Goal: Task Accomplishment & Management: Use online tool/utility

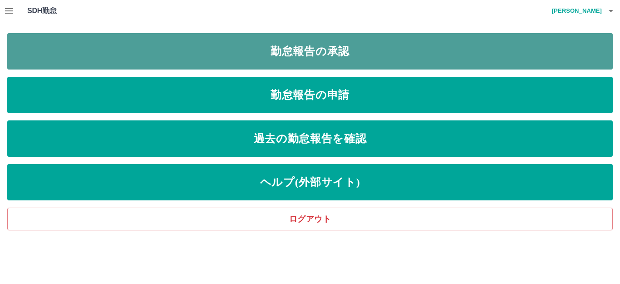
click at [384, 46] on link "勤怠報告の承認" at bounding box center [309, 51] width 605 height 36
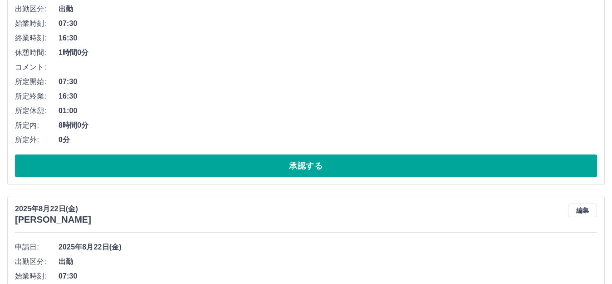
scroll to position [182, 0]
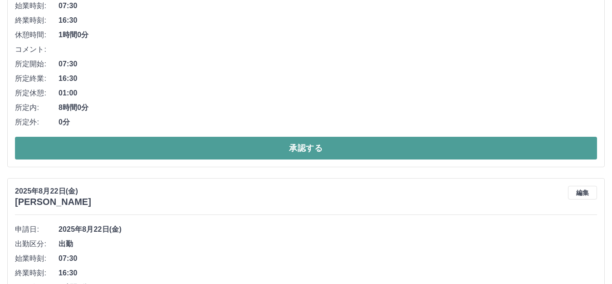
click at [311, 143] on button "承認する" at bounding box center [306, 148] width 582 height 23
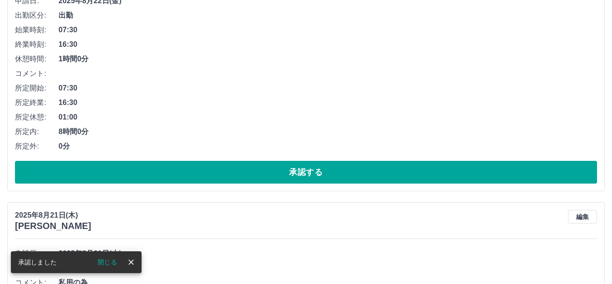
scroll to position [227, 0]
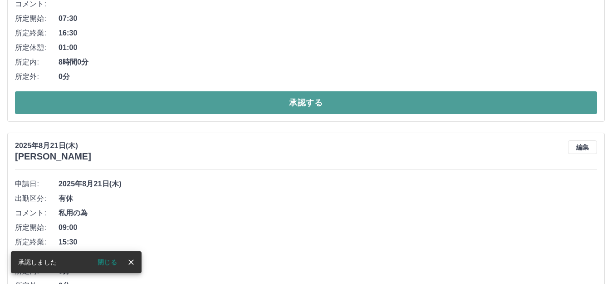
click at [320, 97] on button "承認する" at bounding box center [306, 102] width 582 height 23
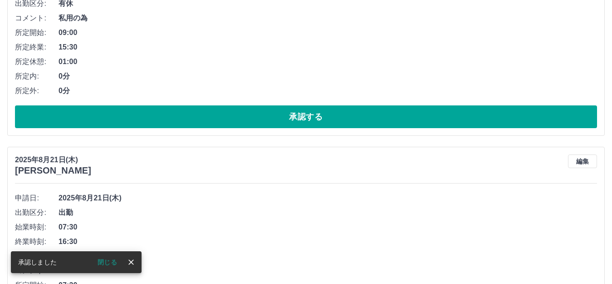
scroll to position [182, 0]
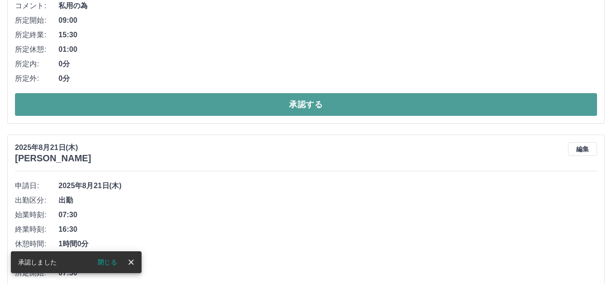
click at [322, 105] on button "承認する" at bounding box center [306, 104] width 582 height 23
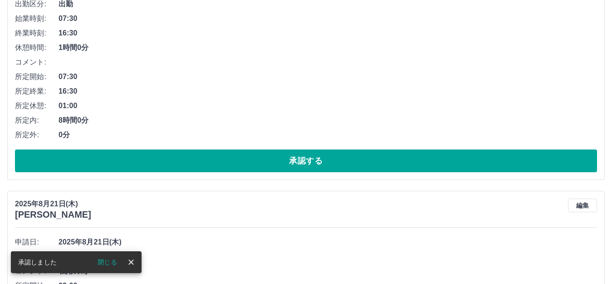
scroll to position [227, 0]
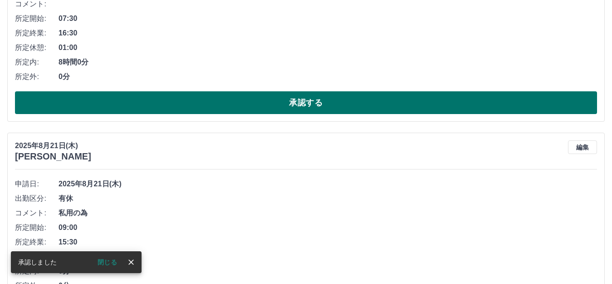
click at [324, 105] on button "承認する" at bounding box center [306, 102] width 582 height 23
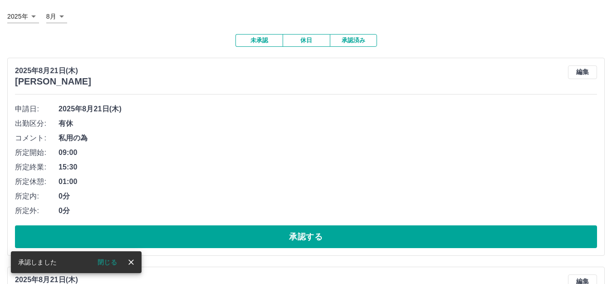
scroll to position [136, 0]
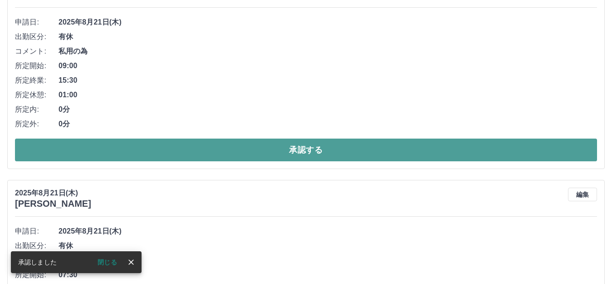
click at [320, 145] on button "承認する" at bounding box center [306, 149] width 582 height 23
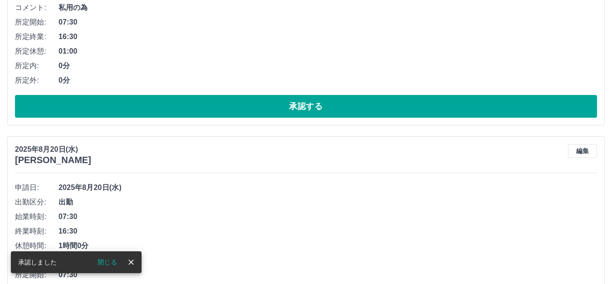
scroll to position [182, 0]
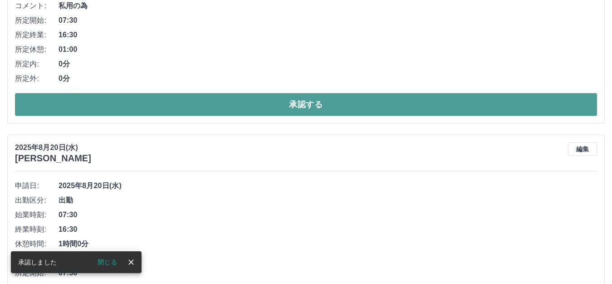
click at [331, 103] on button "承認する" at bounding box center [306, 104] width 582 height 23
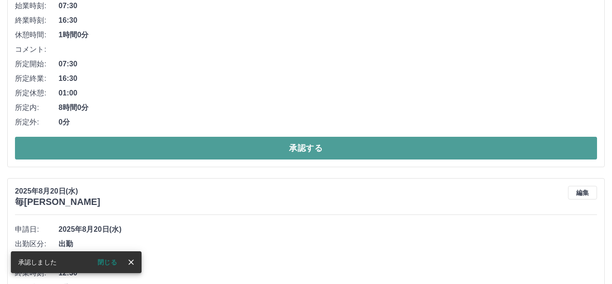
click at [331, 149] on button "承認する" at bounding box center [306, 148] width 582 height 23
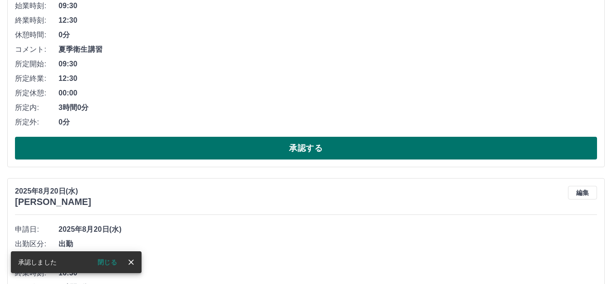
click at [331, 148] on button "承認する" at bounding box center [306, 148] width 582 height 23
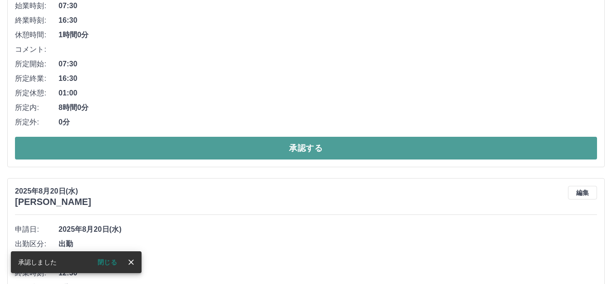
click at [330, 145] on button "承認する" at bounding box center [306, 148] width 582 height 23
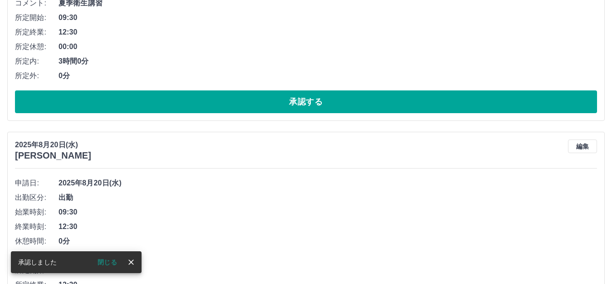
scroll to position [227, 0]
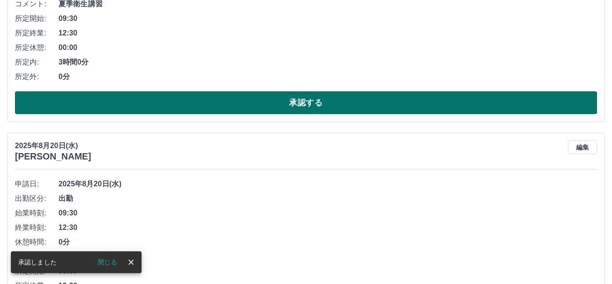
click at [317, 97] on button "承認する" at bounding box center [306, 102] width 582 height 23
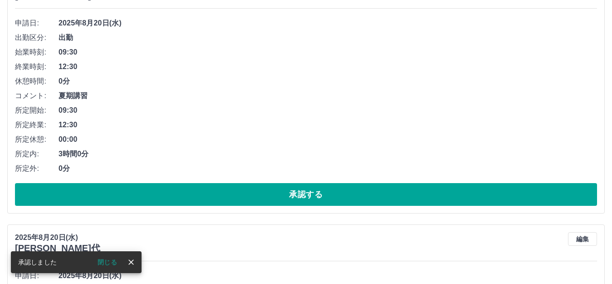
scroll to position [136, 0]
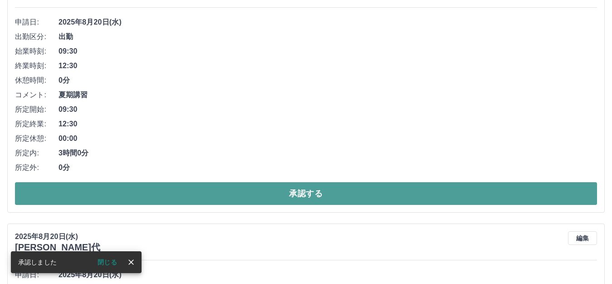
click at [310, 191] on button "承認する" at bounding box center [306, 193] width 582 height 23
click at [297, 187] on button "承認する" at bounding box center [306, 193] width 582 height 23
click at [299, 187] on button "承認する" at bounding box center [306, 193] width 582 height 23
click at [283, 191] on button "承認する" at bounding box center [306, 193] width 582 height 23
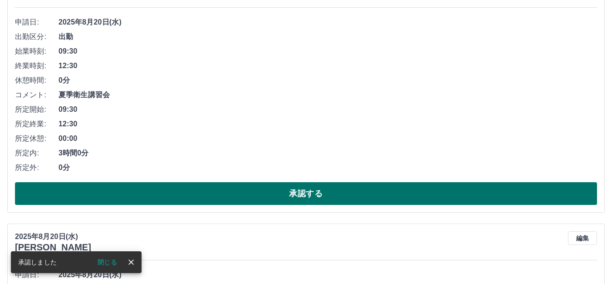
click at [286, 191] on button "承認する" at bounding box center [306, 193] width 582 height 23
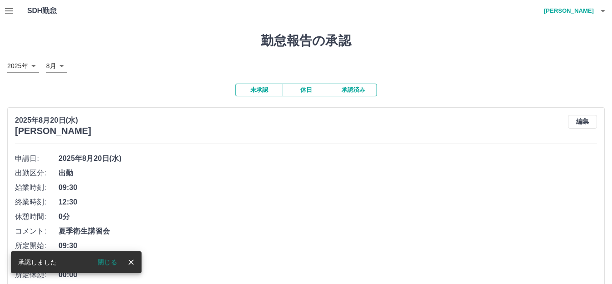
scroll to position [182, 0]
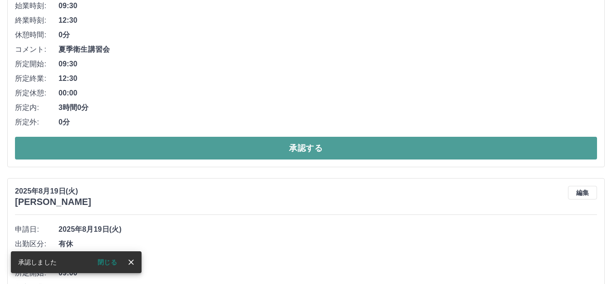
click at [254, 147] on button "承認する" at bounding box center [306, 148] width 582 height 23
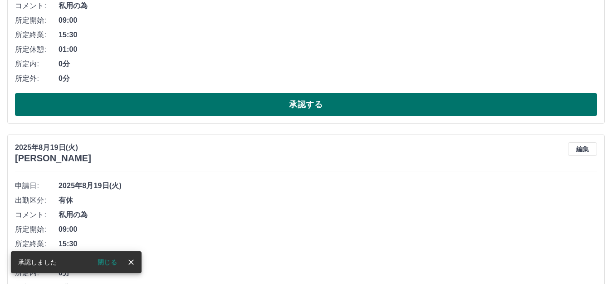
click at [269, 106] on button "承認する" at bounding box center [306, 104] width 582 height 23
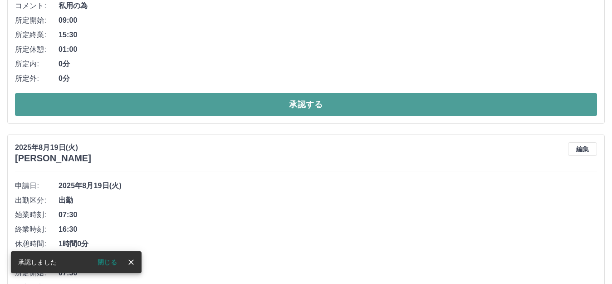
click at [250, 104] on button "承認する" at bounding box center [306, 104] width 582 height 23
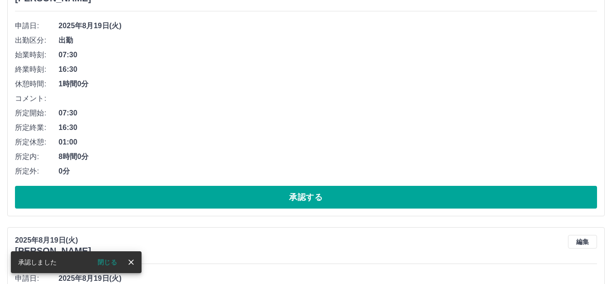
scroll to position [136, 0]
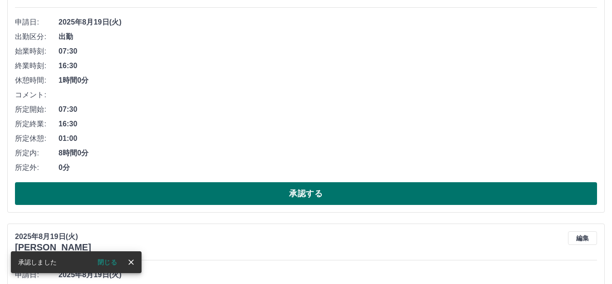
click at [262, 190] on button "承認する" at bounding box center [306, 193] width 582 height 23
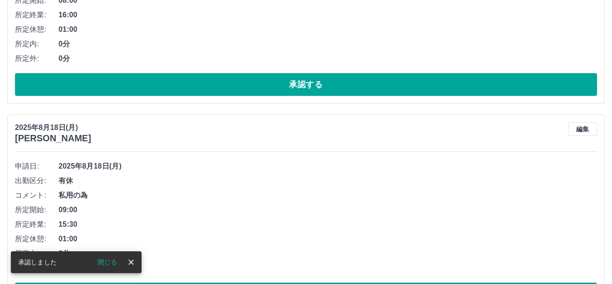
scroll to position [202, 0]
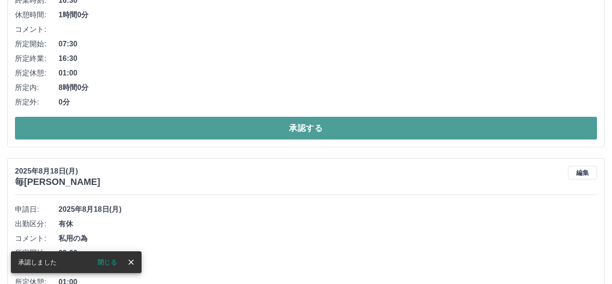
click at [265, 133] on button "承認する" at bounding box center [306, 128] width 582 height 23
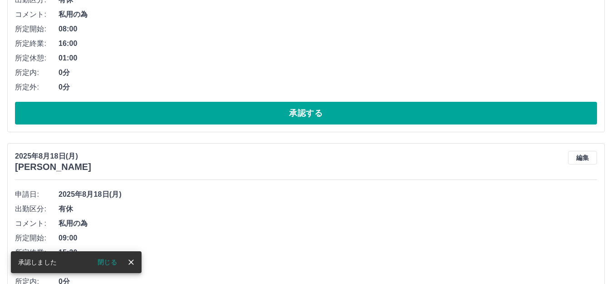
scroll to position [182, 0]
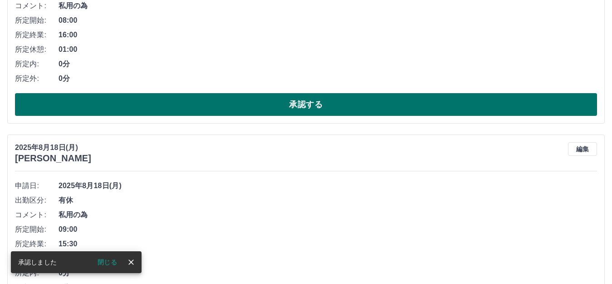
click at [275, 103] on button "承認する" at bounding box center [306, 104] width 582 height 23
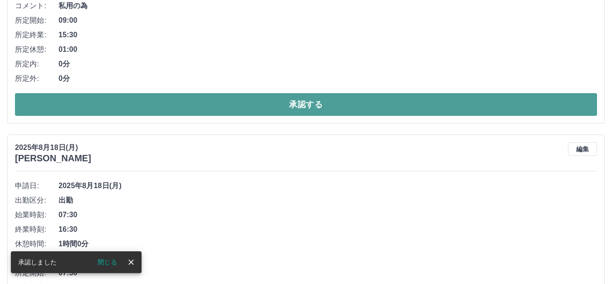
click at [287, 105] on button "承認する" at bounding box center [306, 104] width 582 height 23
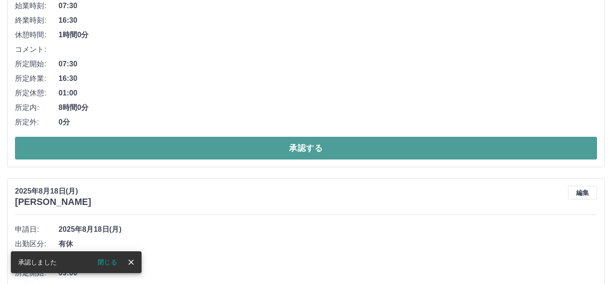
click at [232, 151] on button "承認する" at bounding box center [306, 148] width 582 height 23
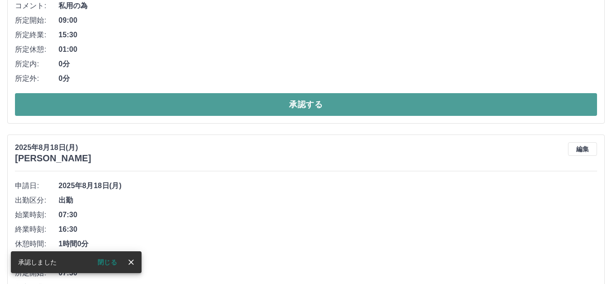
click at [208, 111] on button "承認する" at bounding box center [306, 104] width 582 height 23
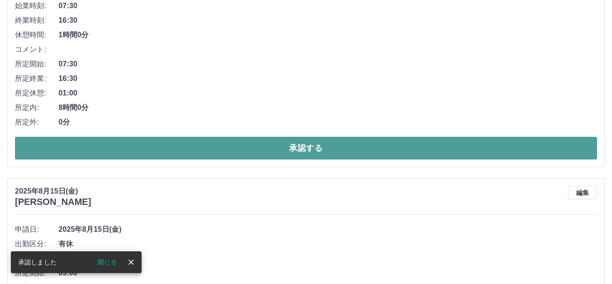
click at [193, 153] on button "承認する" at bounding box center [306, 148] width 582 height 23
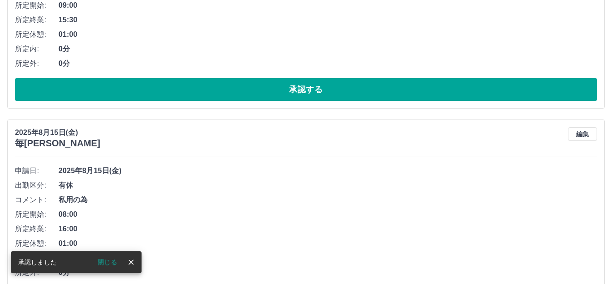
scroll to position [227, 0]
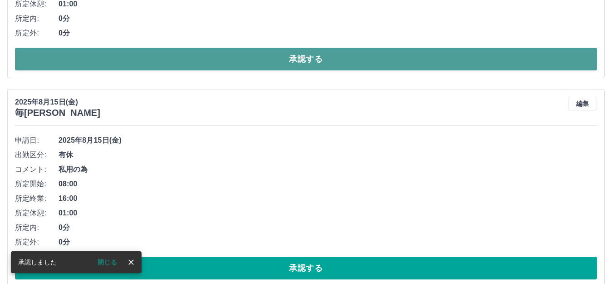
click at [219, 61] on button "承認する" at bounding box center [306, 59] width 582 height 23
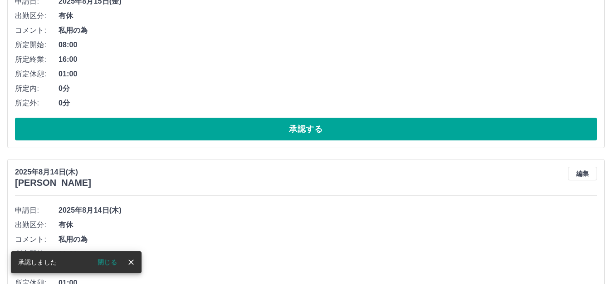
scroll to position [200, 0]
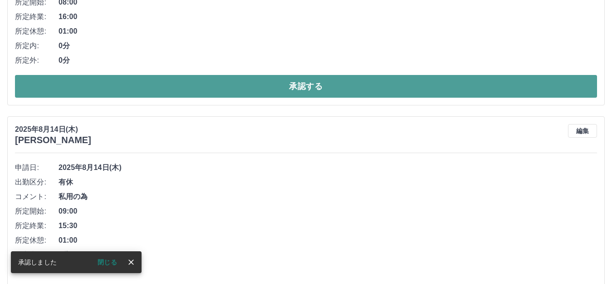
click at [224, 86] on button "承認する" at bounding box center [306, 86] width 582 height 23
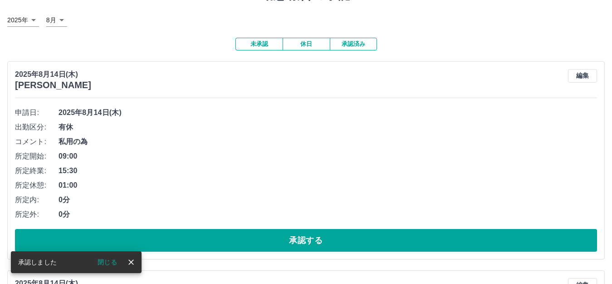
scroll to position [136, 0]
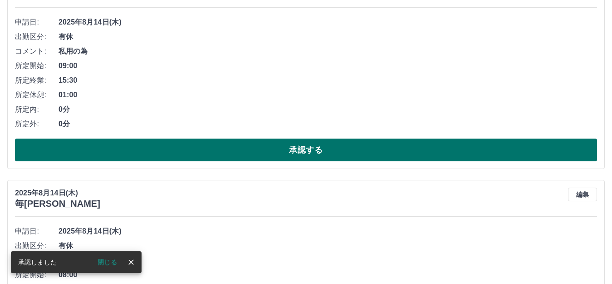
click at [227, 152] on button "承認する" at bounding box center [306, 149] width 582 height 23
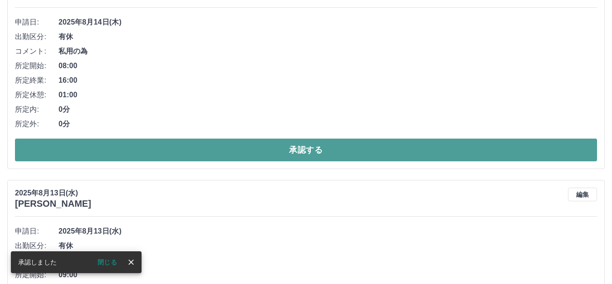
click at [190, 147] on button "承認する" at bounding box center [306, 149] width 582 height 23
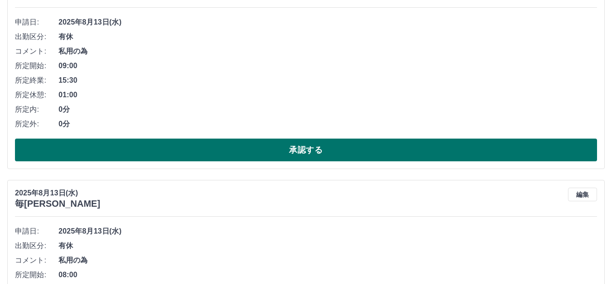
click at [231, 145] on button "承認する" at bounding box center [306, 149] width 582 height 23
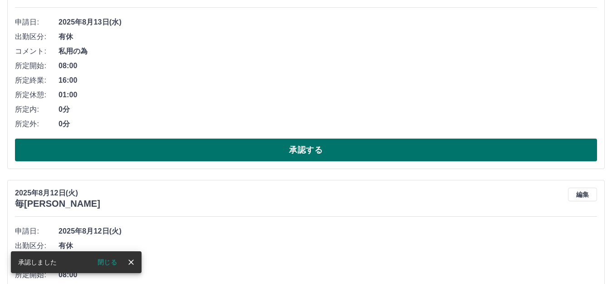
click at [219, 149] on button "承認する" at bounding box center [306, 149] width 582 height 23
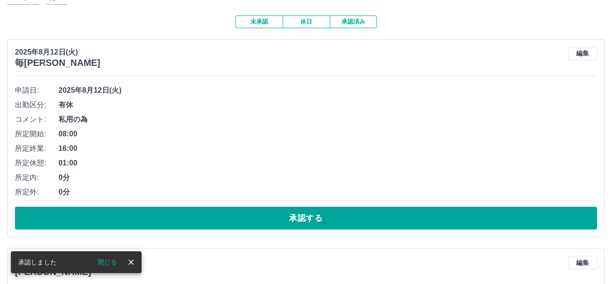
scroll to position [182, 0]
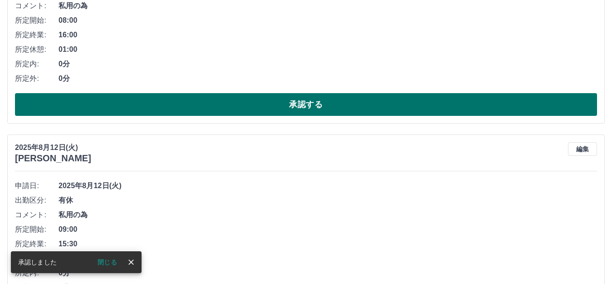
click at [245, 101] on button "承認する" at bounding box center [306, 104] width 582 height 23
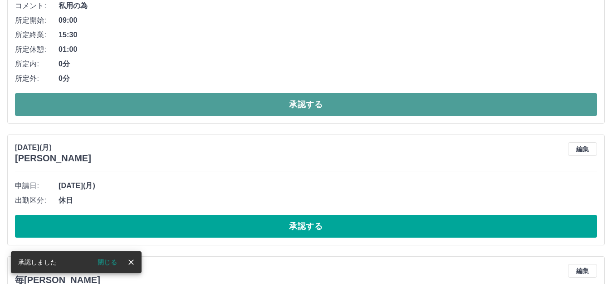
click at [244, 103] on button "承認する" at bounding box center [306, 104] width 582 height 23
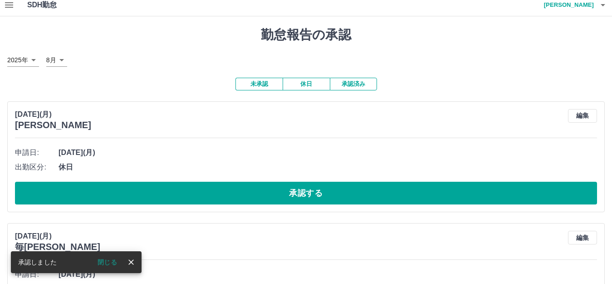
scroll to position [91, 0]
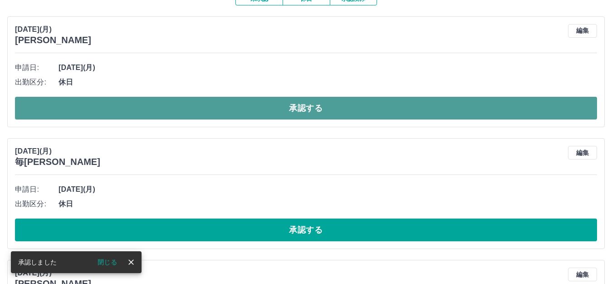
click at [246, 105] on button "承認する" at bounding box center [306, 108] width 582 height 23
click at [246, 108] on button "承認する" at bounding box center [306, 108] width 582 height 23
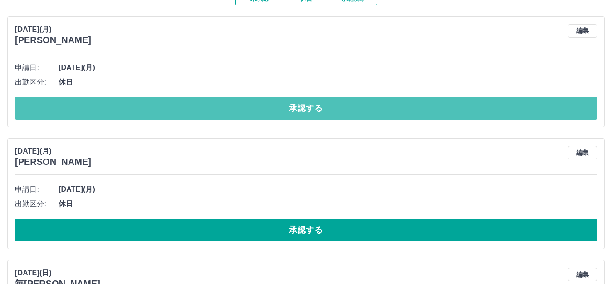
click at [246, 109] on button "承認する" at bounding box center [306, 108] width 582 height 23
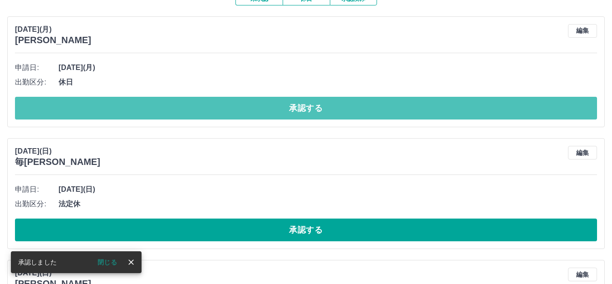
click at [246, 110] on button "承認する" at bounding box center [306, 108] width 582 height 23
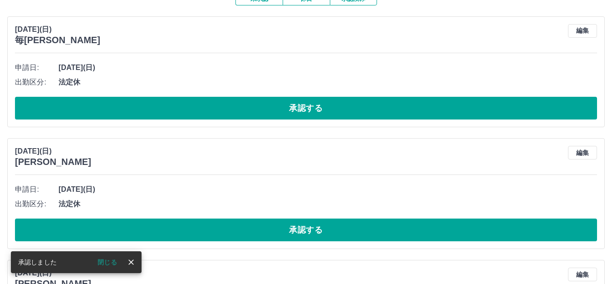
click at [244, 110] on button "承認する" at bounding box center [306, 108] width 582 height 23
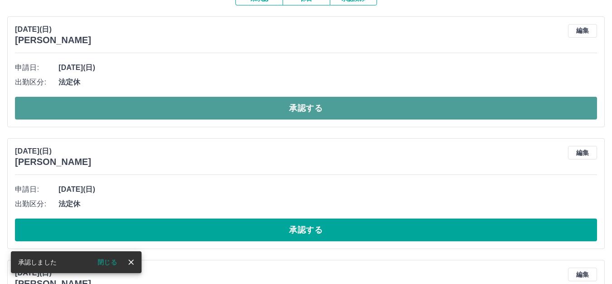
click at [245, 110] on button "承認する" at bounding box center [306, 108] width 582 height 23
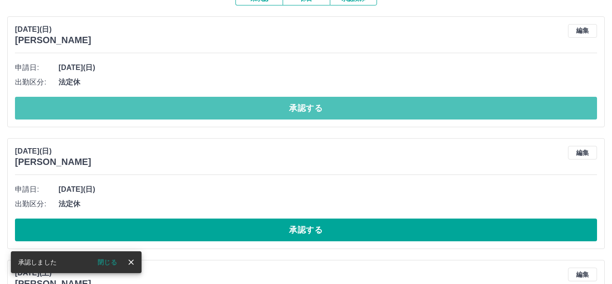
click at [245, 110] on button "承認する" at bounding box center [306, 108] width 582 height 23
click at [244, 110] on button "承認する" at bounding box center [306, 108] width 582 height 23
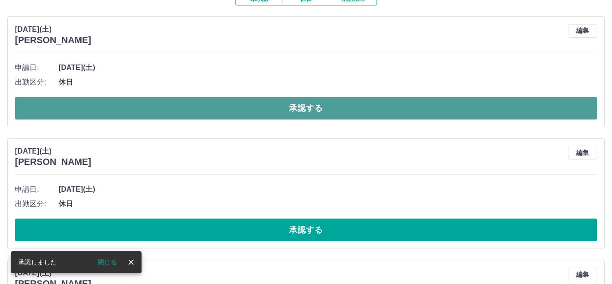
click at [244, 111] on button "承認する" at bounding box center [306, 108] width 582 height 23
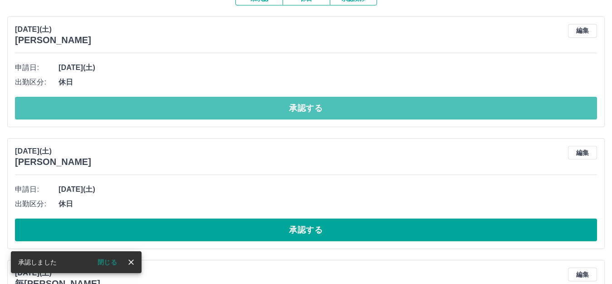
click at [243, 111] on button "承認する" at bounding box center [306, 108] width 582 height 23
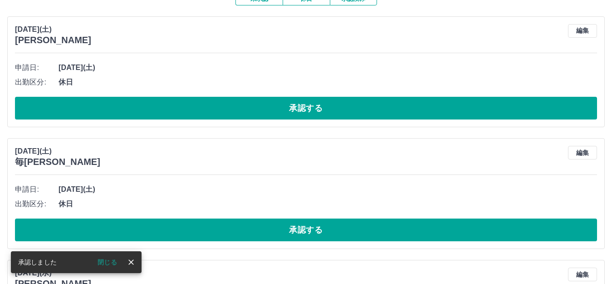
click at [244, 111] on div at bounding box center [306, 142] width 612 height 284
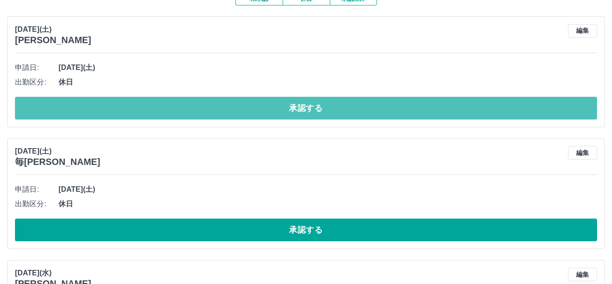
click at [244, 111] on button "承認する" at bounding box center [306, 108] width 582 height 23
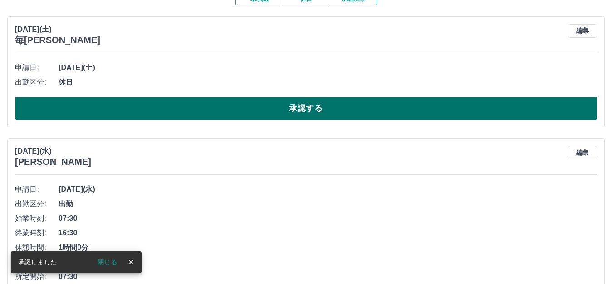
click at [244, 110] on button "承認する" at bounding box center [306, 108] width 582 height 23
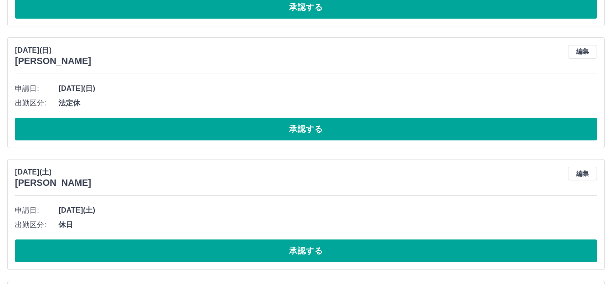
scroll to position [831, 0]
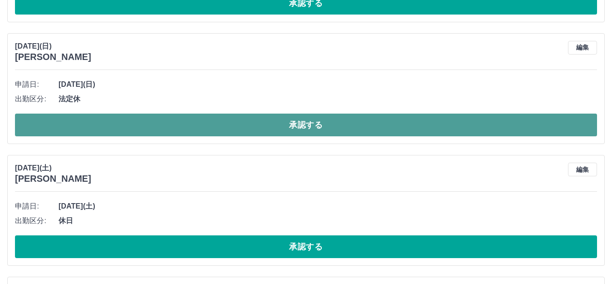
click at [244, 128] on button "承認する" at bounding box center [306, 124] width 582 height 23
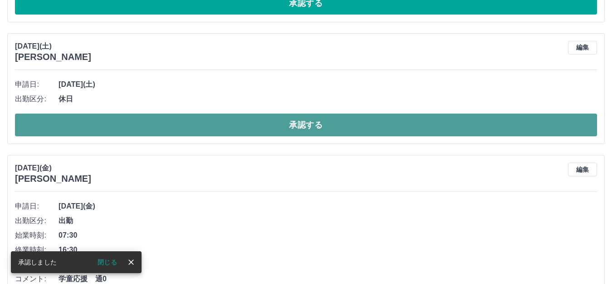
click at [247, 128] on button "承認する" at bounding box center [306, 124] width 582 height 23
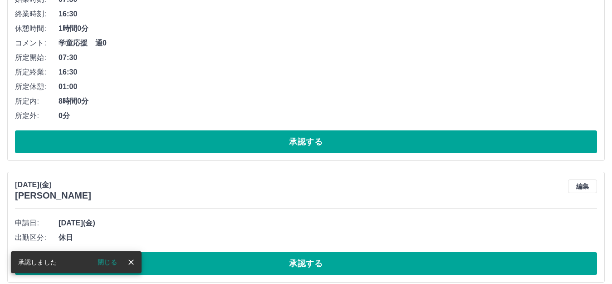
scroll to position [956, 0]
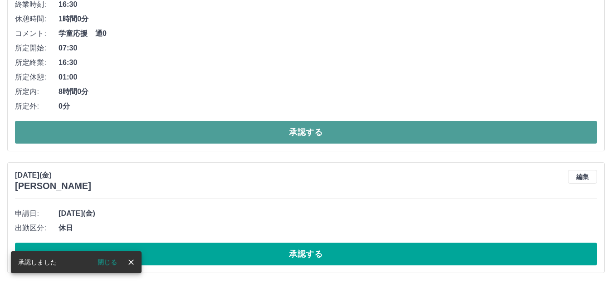
click at [246, 124] on button "承認する" at bounding box center [306, 132] width 582 height 23
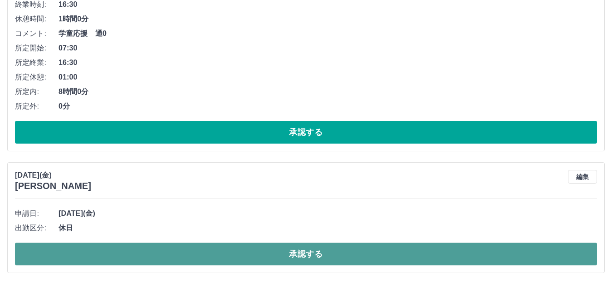
click at [232, 249] on button "承認する" at bounding box center [306, 253] width 582 height 23
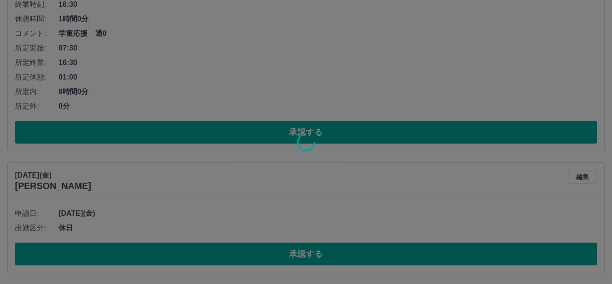
scroll to position [834, 0]
